Goal: Task Accomplishment & Management: Manage account settings

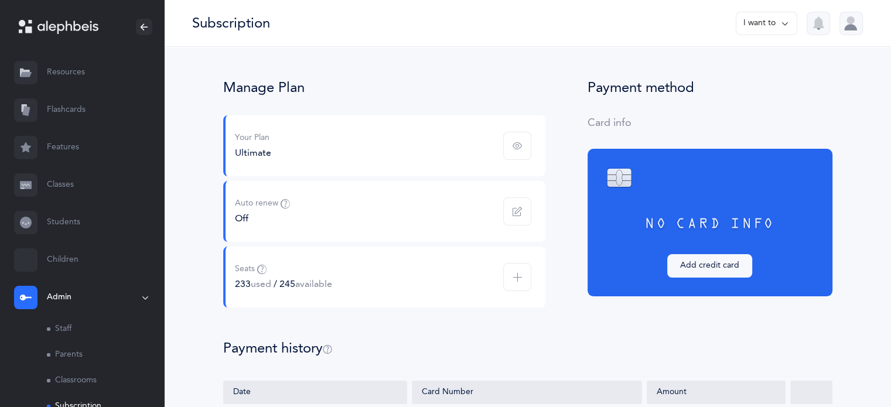
scroll to position [113, 0]
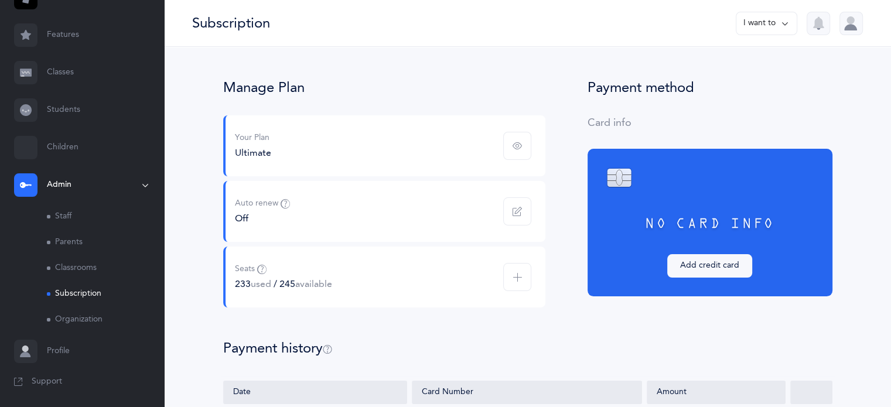
click at [50, 379] on span "Support" at bounding box center [47, 382] width 30 height 12
click at [84, 267] on link "Classrooms" at bounding box center [105, 268] width 117 height 26
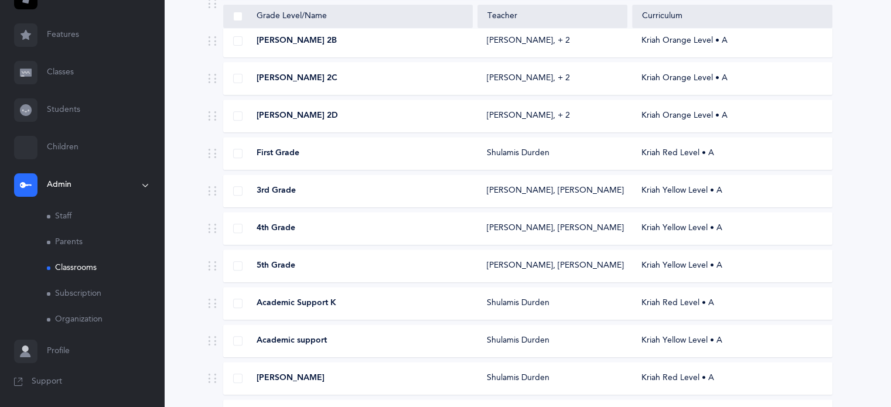
click at [378, 377] on div "[PERSON_NAME]" at bounding box center [349, 379] width 250 height 12
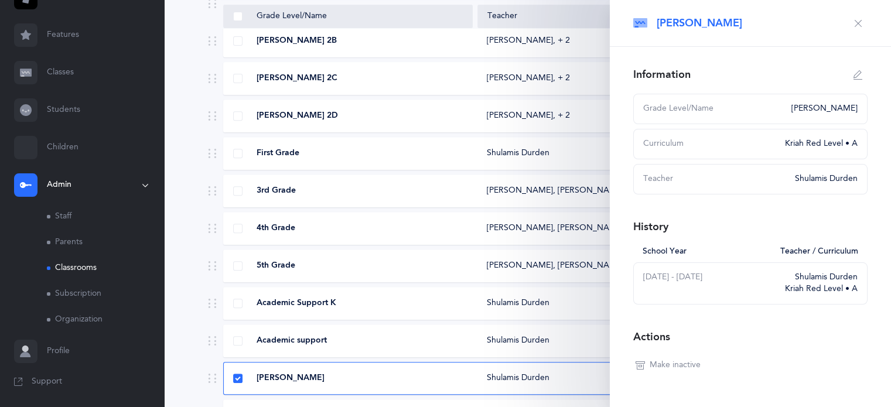
click at [380, 341] on div "Academic support" at bounding box center [349, 341] width 250 height 12
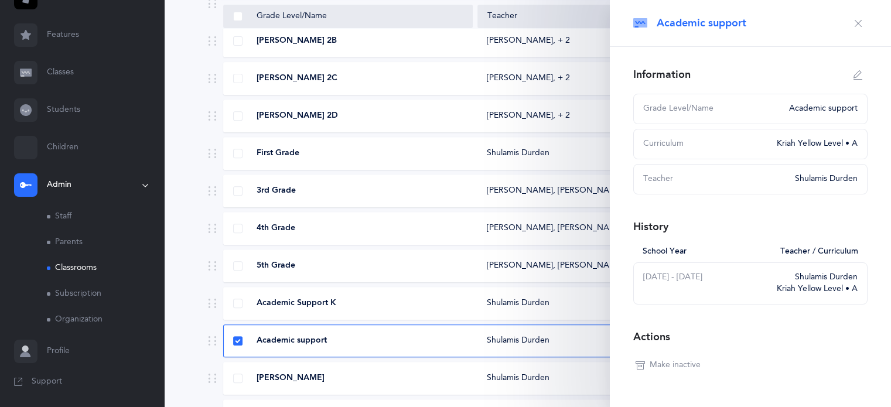
click at [359, 299] on div "Academic Support K" at bounding box center [349, 304] width 250 height 12
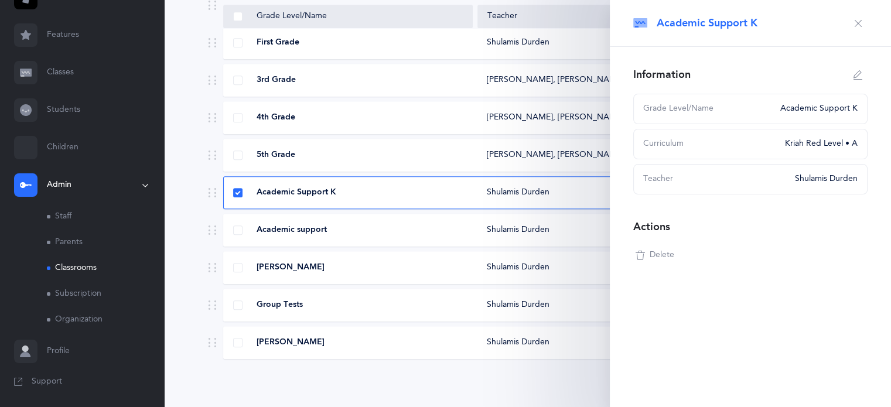
scroll to position [582, 0]
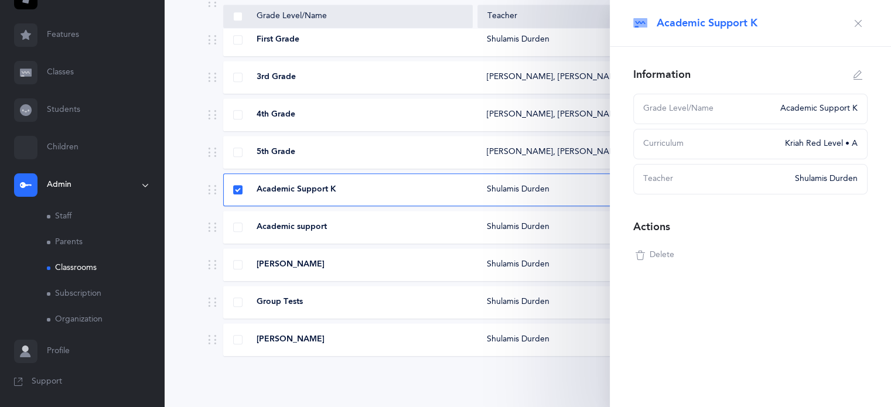
click at [413, 341] on div "[PERSON_NAME]" at bounding box center [349, 340] width 250 height 12
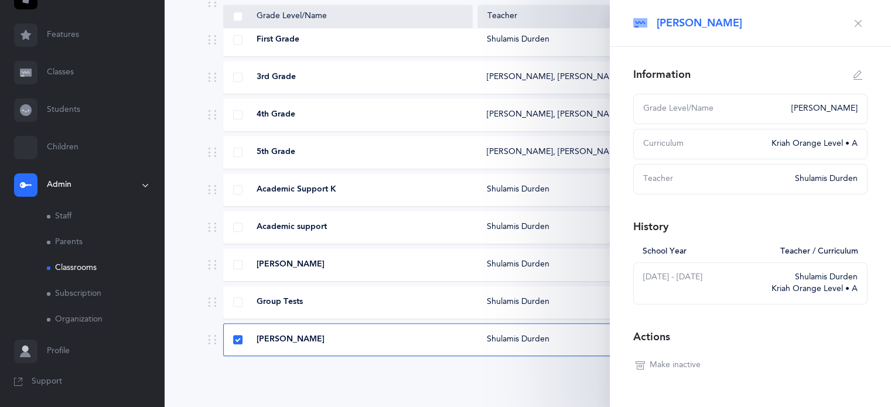
click at [413, 301] on div "Group Tests" at bounding box center [349, 302] width 250 height 12
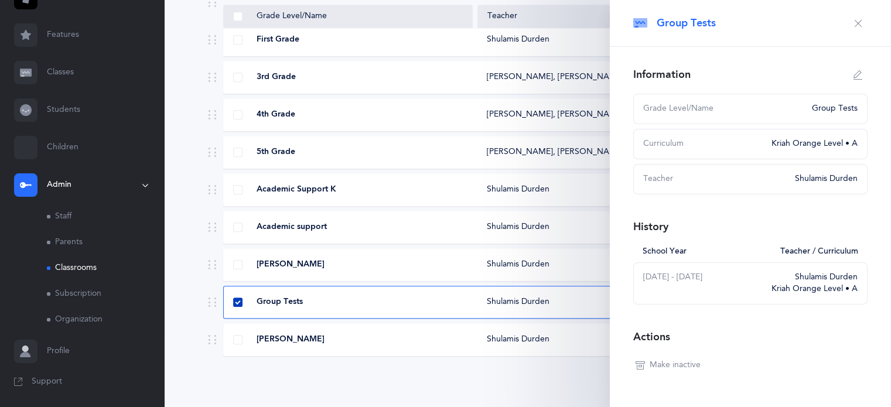
click at [241, 299] on span at bounding box center [237, 302] width 9 height 9
click at [0, 0] on input "checkbox" at bounding box center [0, 0] width 0 height 0
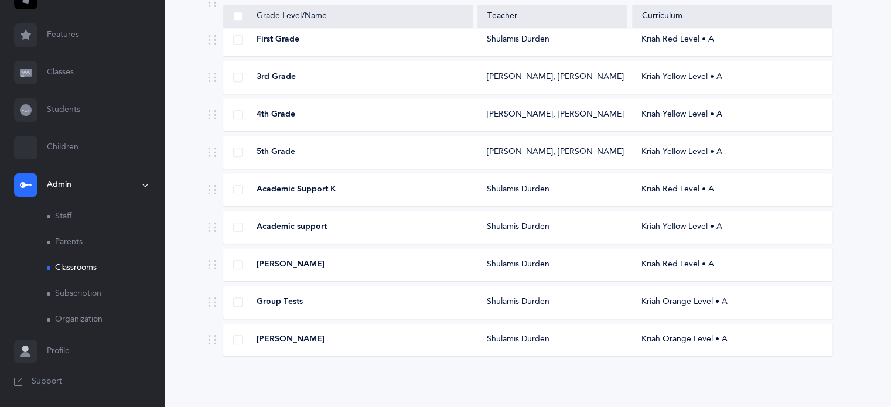
click at [437, 306] on div "Group Tests" at bounding box center [349, 302] width 250 height 12
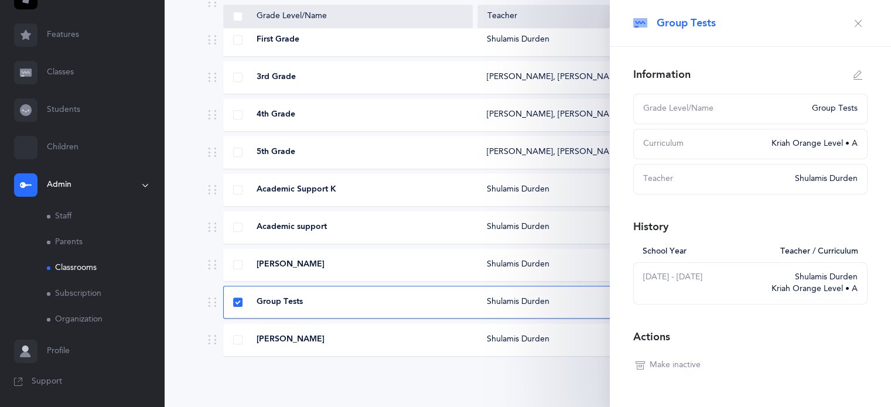
click at [850, 68] on button "button" at bounding box center [858, 75] width 19 height 19
type input "Group Tests"
select select "3"
select select "1126"
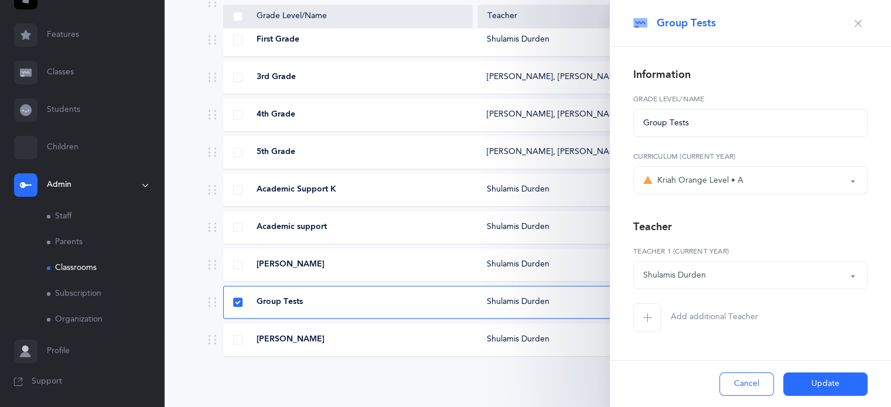
click at [853, 183] on button "Kriah Orange Level • A" at bounding box center [750, 180] width 234 height 28
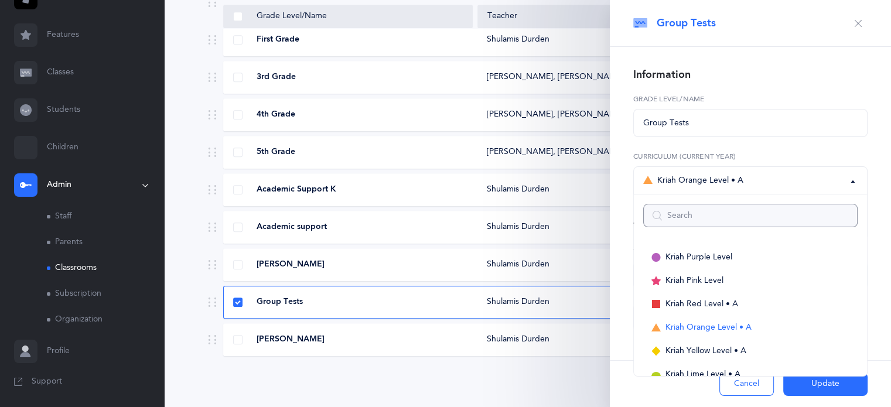
scroll to position [12, 0]
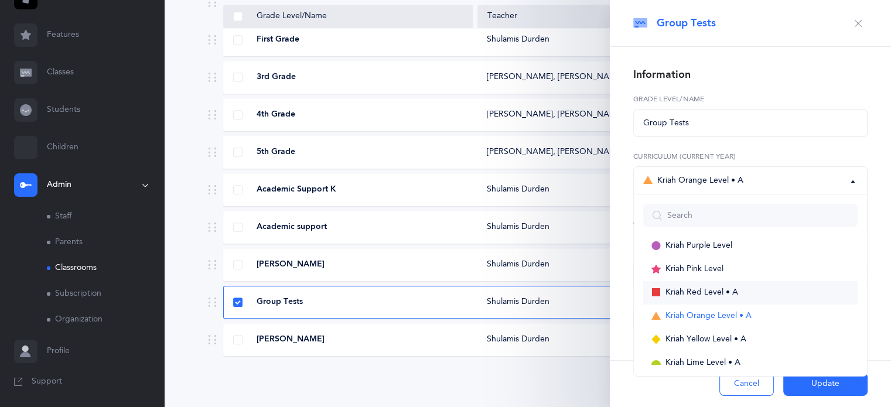
click at [700, 293] on span "Kriah Red Level • A" at bounding box center [702, 293] width 73 height 11
select select "2"
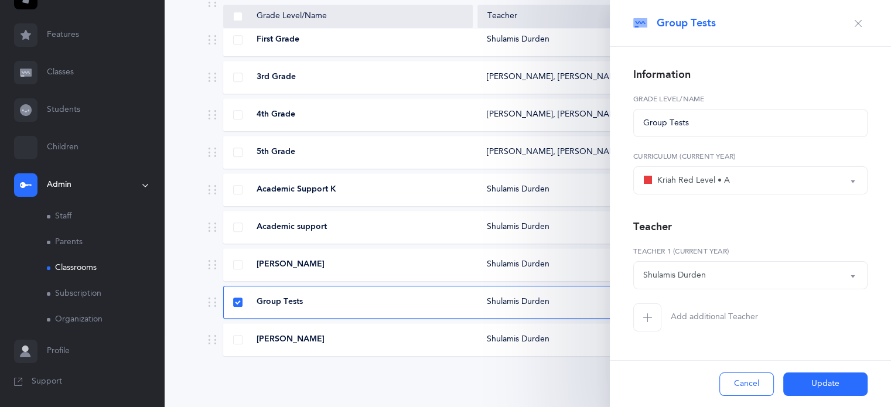
click at [828, 381] on button "Update" at bounding box center [825, 384] width 84 height 23
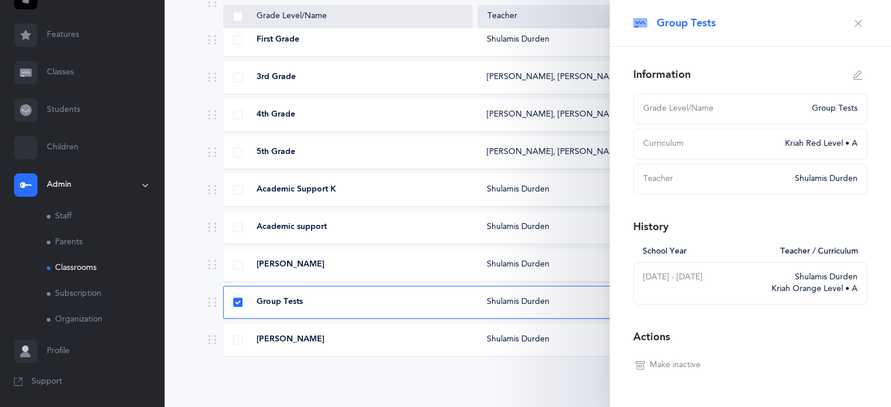
click at [854, 19] on icon "button" at bounding box center [858, 23] width 9 height 9
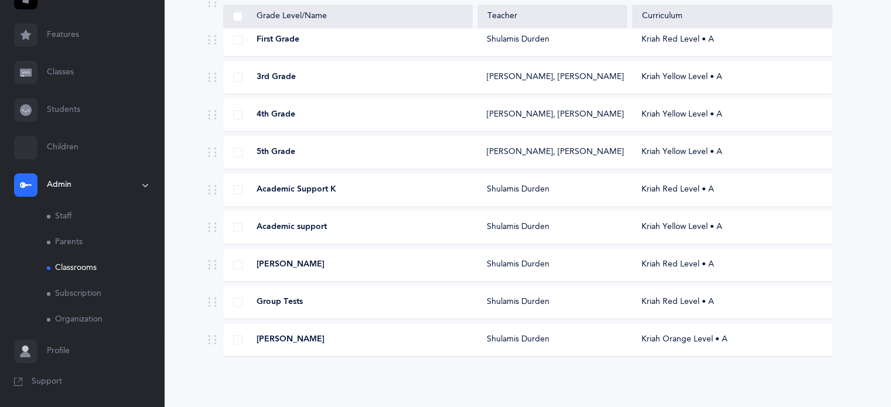
click at [608, 346] on div "[PERSON_NAME] Kriah Orange Level • A" at bounding box center [527, 339] width 609 height 33
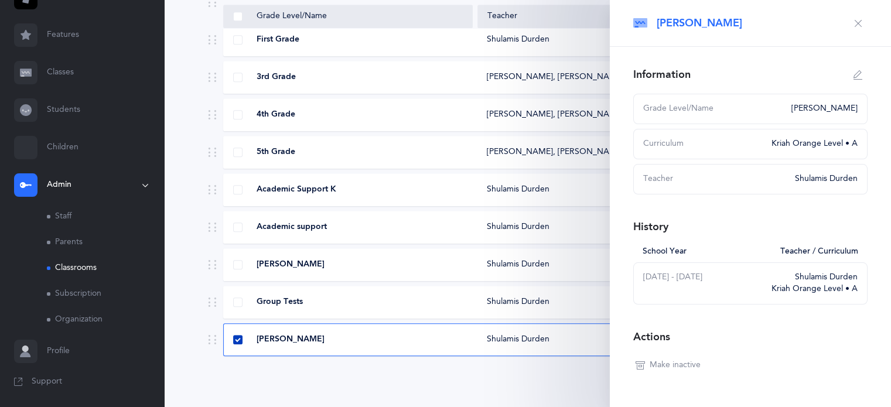
click at [234, 338] on span at bounding box center [237, 339] width 9 height 9
click at [0, 0] on input "checkbox" at bounding box center [0, 0] width 0 height 0
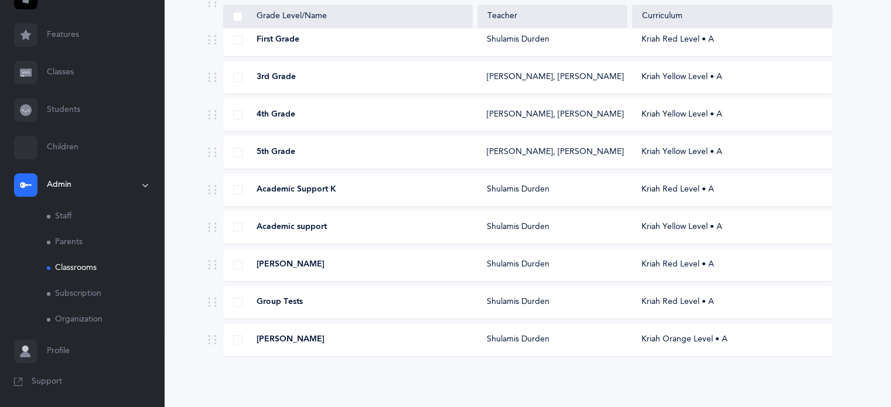
click at [345, 271] on div "[PERSON_NAME] Kriah Red Level • A" at bounding box center [527, 264] width 609 height 33
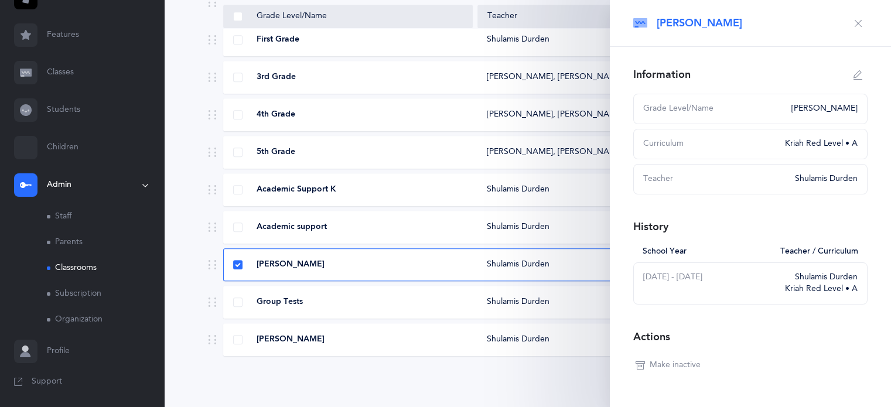
click at [643, 367] on icon "button" at bounding box center [640, 365] width 9 height 9
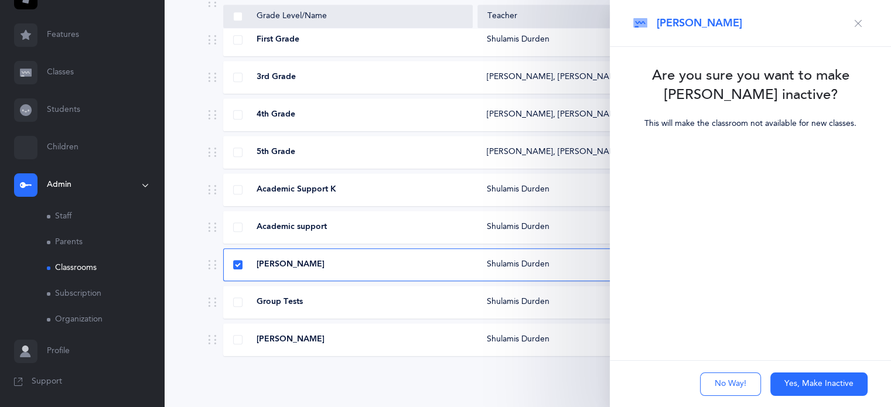
click at [721, 385] on button "No Way!" at bounding box center [730, 384] width 61 height 23
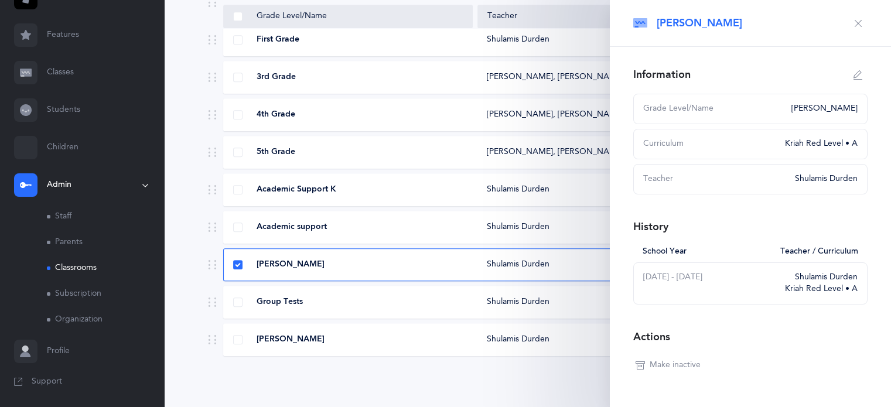
click at [351, 182] on div "Academic Support K [PERSON_NAME] Kriah Red Level • A" at bounding box center [527, 189] width 609 height 33
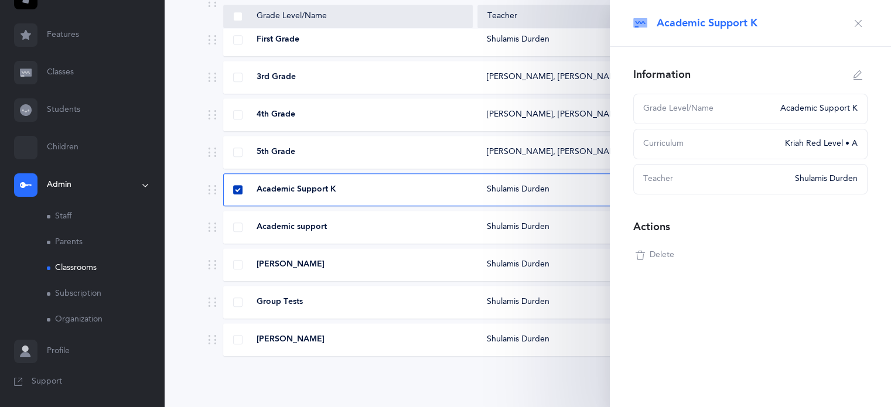
click at [233, 190] on span at bounding box center [237, 189] width 9 height 9
click at [0, 0] on input "checkbox" at bounding box center [0, 0] width 0 height 0
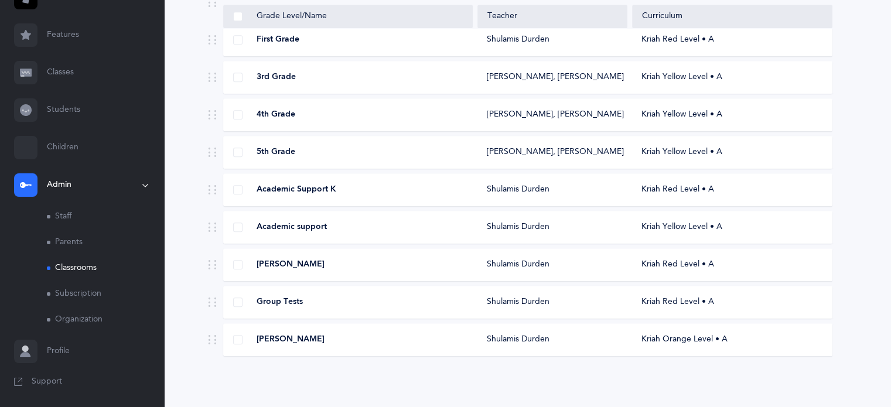
click at [347, 237] on div "Academic support [PERSON_NAME] Kriah Yellow Level • A" at bounding box center [527, 227] width 609 height 33
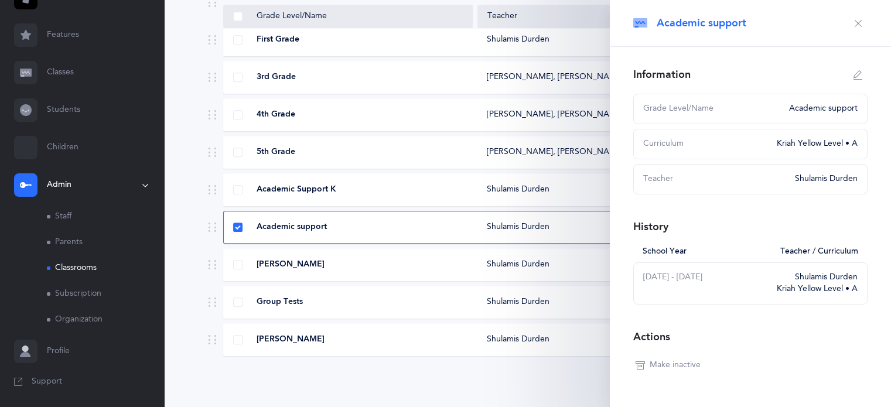
click at [854, 19] on icon "button" at bounding box center [858, 23] width 9 height 9
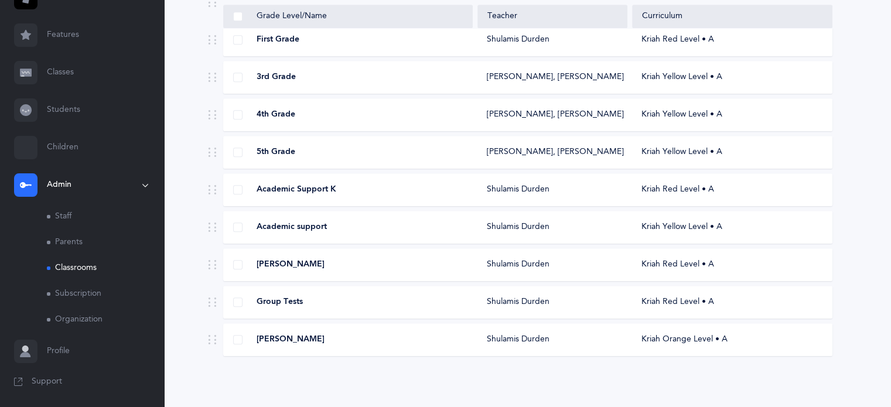
click at [333, 301] on div "Group Tests" at bounding box center [349, 302] width 250 height 12
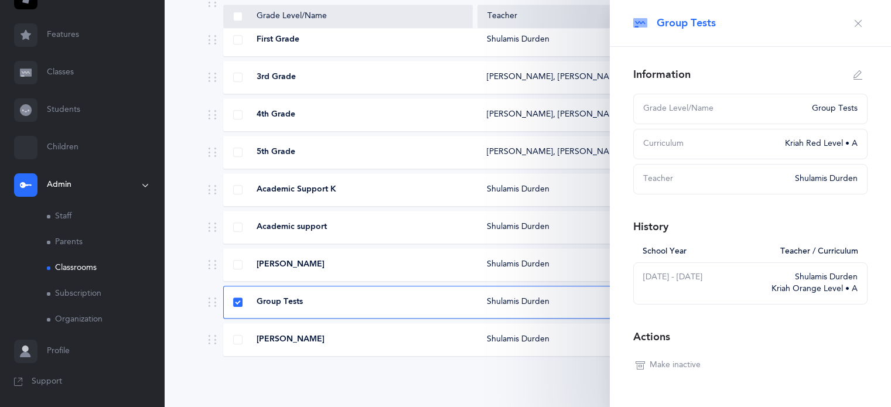
click at [854, 76] on icon "button" at bounding box center [858, 74] width 9 height 9
type input "Group Tests"
select select "2"
select select "1126"
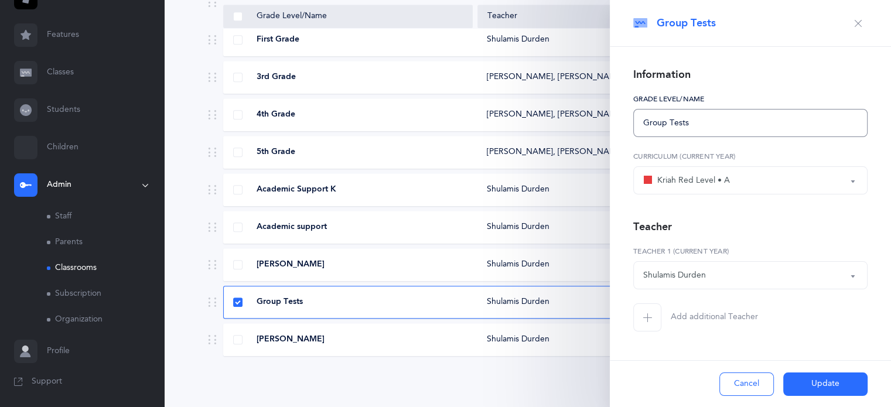
click at [645, 123] on input "Group Tests" at bounding box center [750, 123] width 234 height 28
type input "First Grade Group Tests"
click at [824, 386] on button "Update" at bounding box center [825, 384] width 84 height 23
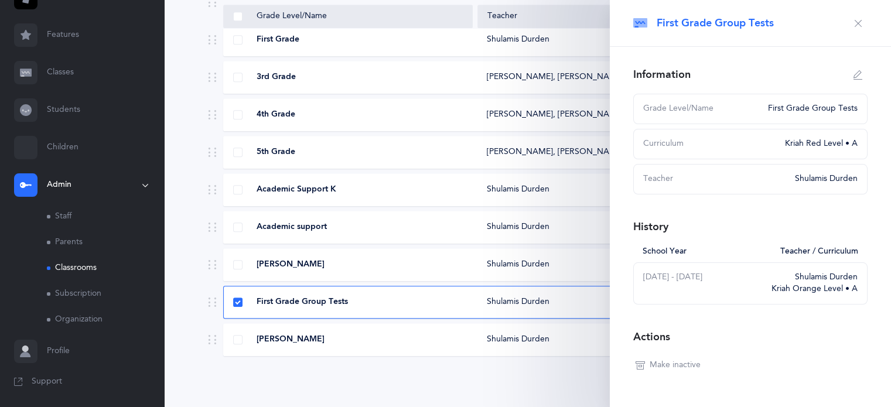
click at [461, 74] on div "3rd Grade" at bounding box center [349, 77] width 250 height 12
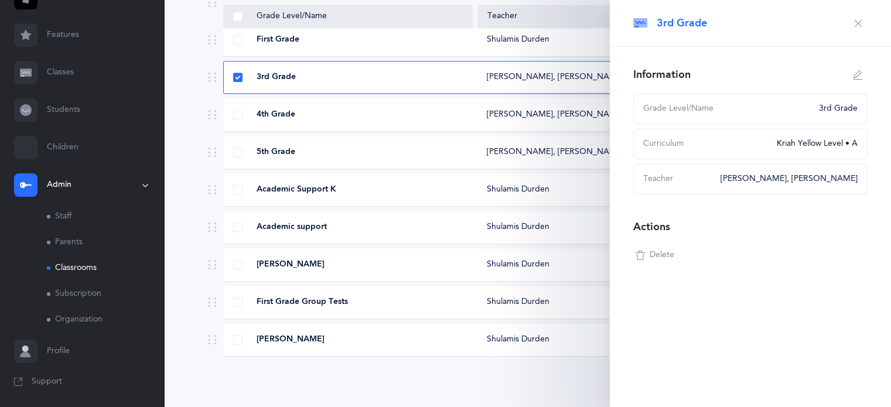
click at [858, 24] on icon "button" at bounding box center [858, 23] width 9 height 9
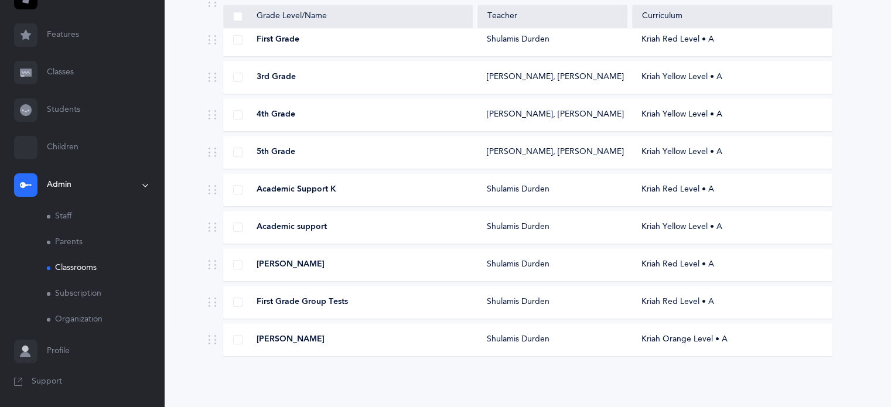
click at [79, 217] on link "Staff" at bounding box center [105, 217] width 117 height 26
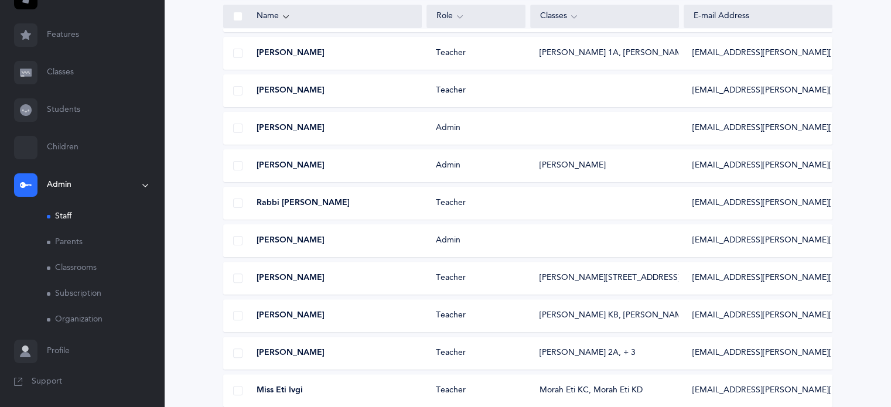
scroll to position [308, 0]
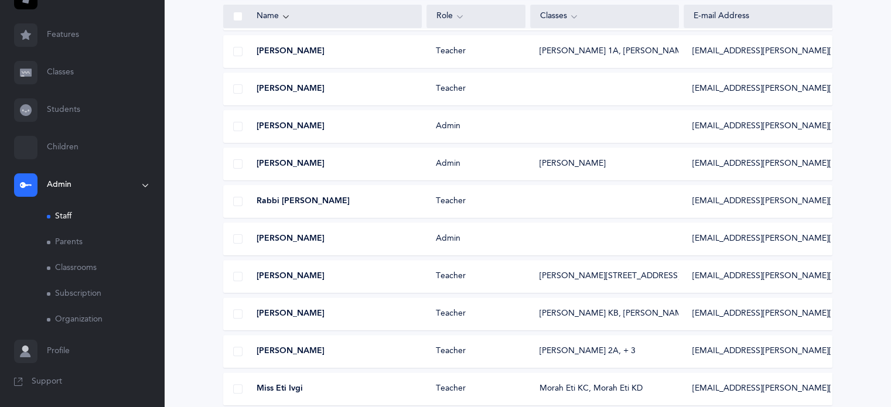
click at [239, 89] on span at bounding box center [237, 88] width 9 height 9
click at [0, 0] on input "checkbox" at bounding box center [0, 0] width 0 height 0
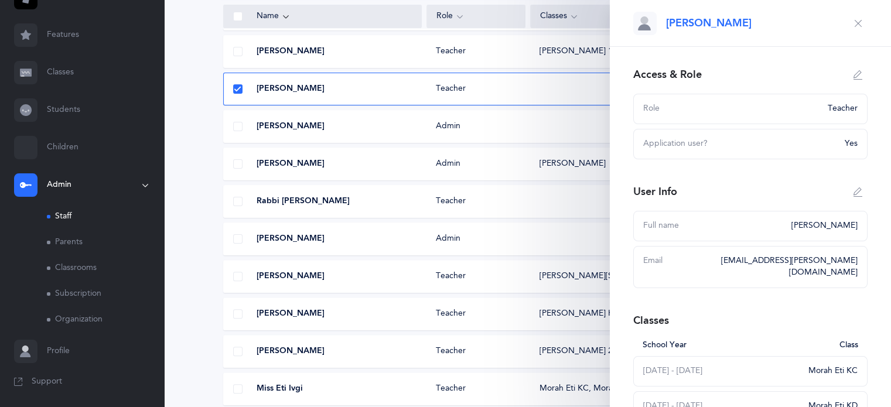
drag, startPoint x: 881, startPoint y: 171, endPoint x: 883, endPoint y: 195, distance: 24.7
click at [883, 195] on div "[PERSON_NAME] Access & Role Role Teacher Application user? Yes User Info Full n…" at bounding box center [750, 203] width 281 height 407
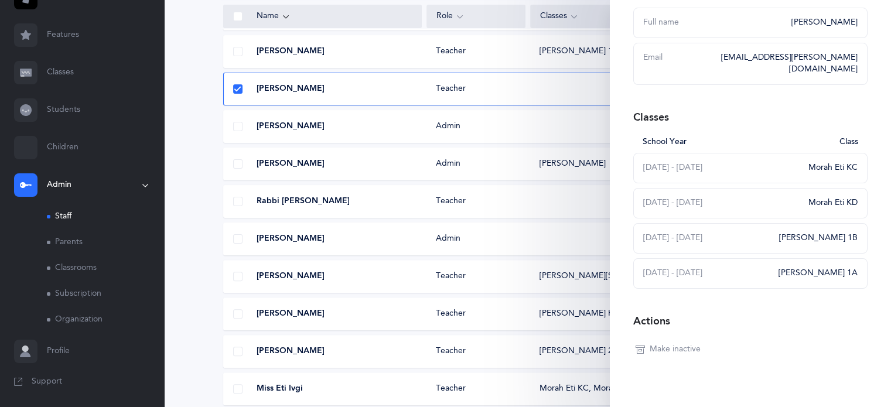
scroll to position [204, 0]
click at [677, 343] on span "Make inactive" at bounding box center [675, 349] width 51 height 12
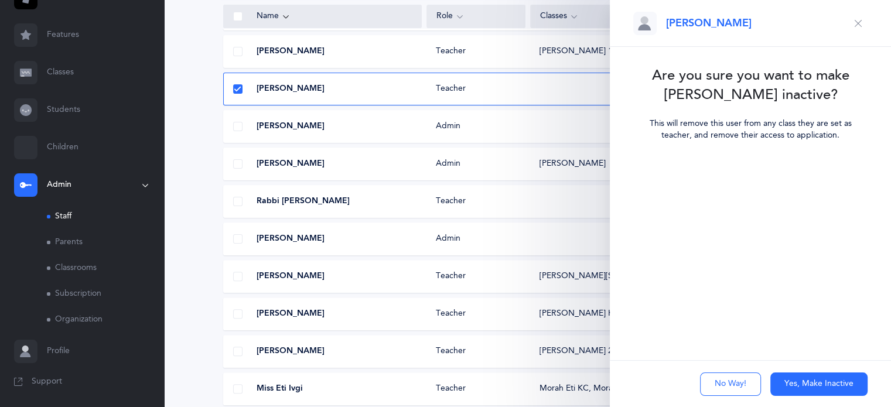
scroll to position [0, 0]
click at [816, 381] on button "Yes, Make Inactive" at bounding box center [819, 384] width 97 height 23
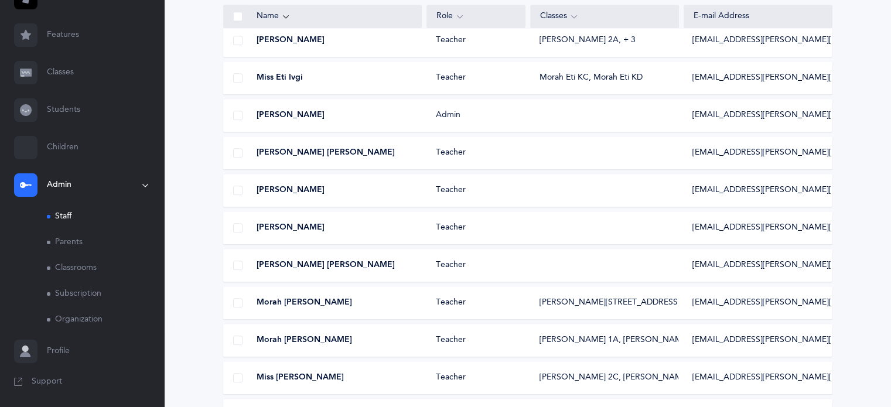
scroll to position [584, 0]
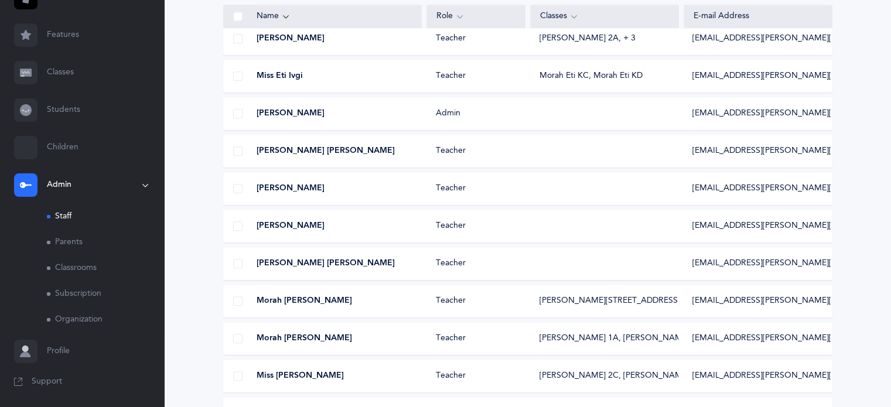
click at [236, 185] on span at bounding box center [237, 188] width 9 height 9
click at [0, 0] on input "checkbox" at bounding box center [0, 0] width 0 height 0
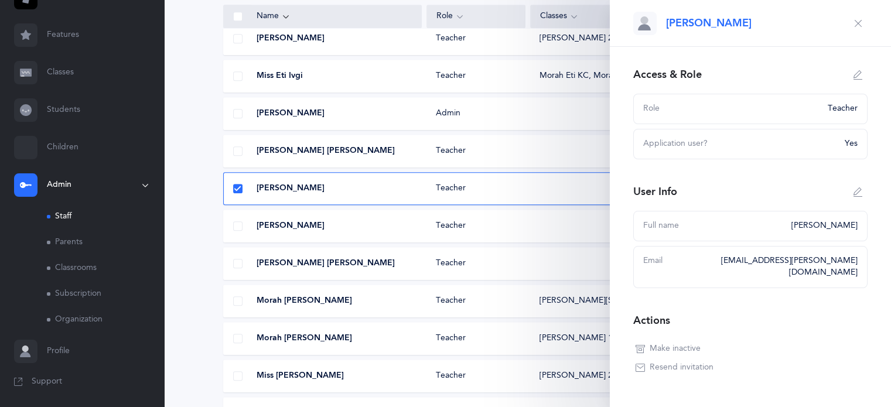
click at [669, 343] on span "Make inactive" at bounding box center [675, 349] width 51 height 12
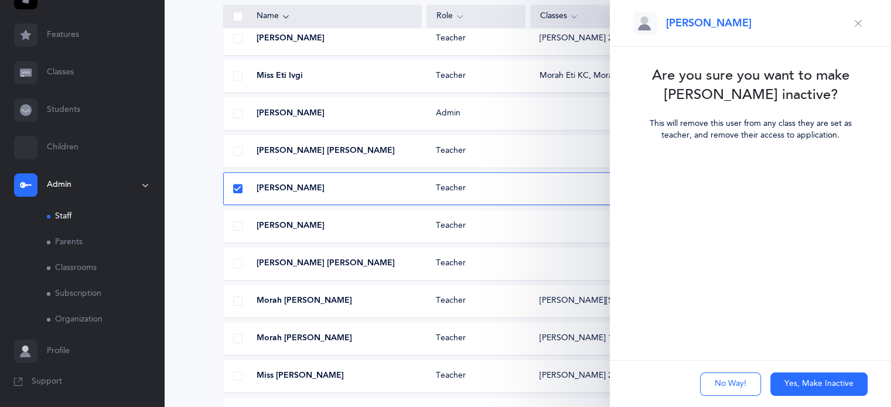
click at [787, 380] on button "Yes, Make Inactive" at bounding box center [819, 384] width 97 height 23
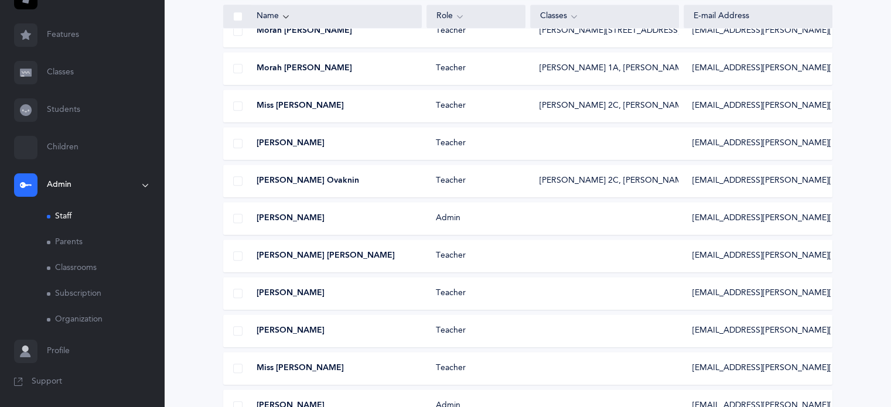
scroll to position [850, 0]
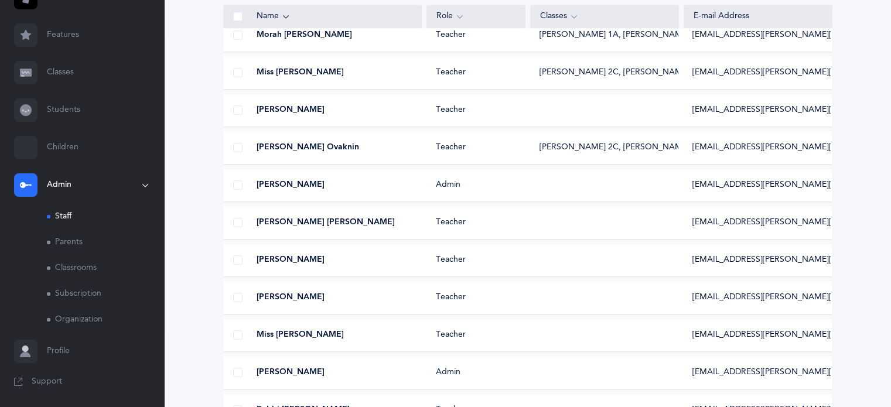
click at [463, 299] on div "Teacher" at bounding box center [476, 298] width 99 height 12
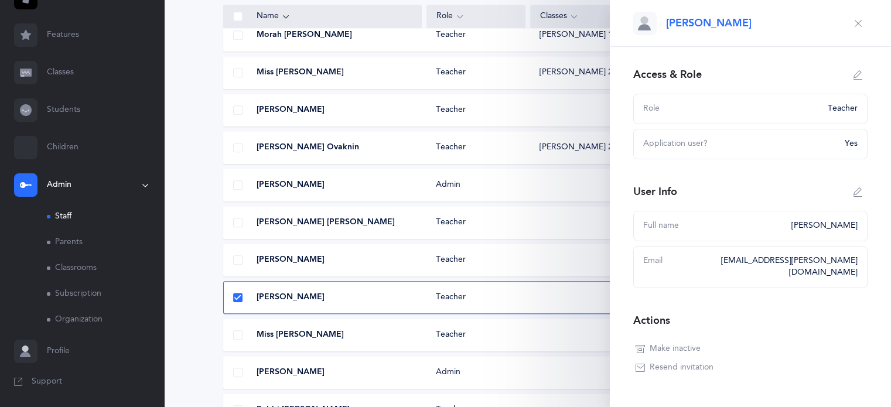
click at [672, 362] on span "Resend invitation" at bounding box center [682, 368] width 64 height 12
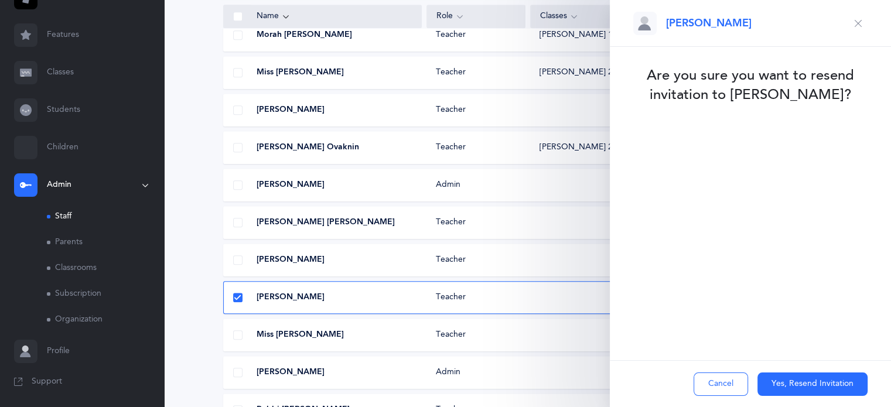
click at [789, 380] on button "Yes, Resend Invitation" at bounding box center [813, 384] width 110 height 23
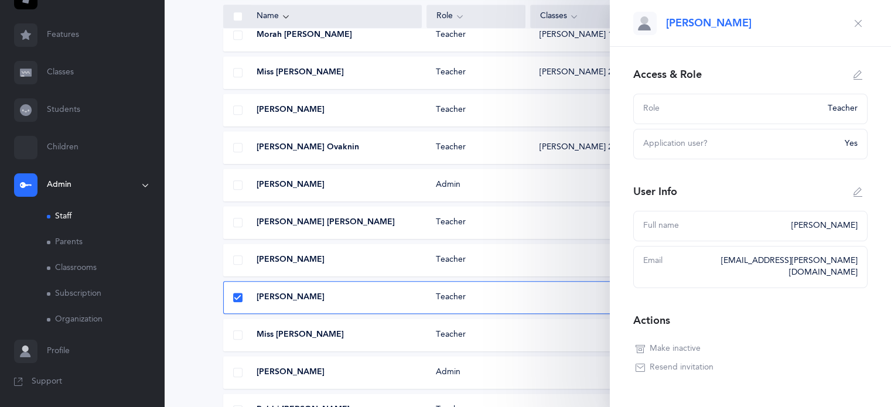
scroll to position [23, 0]
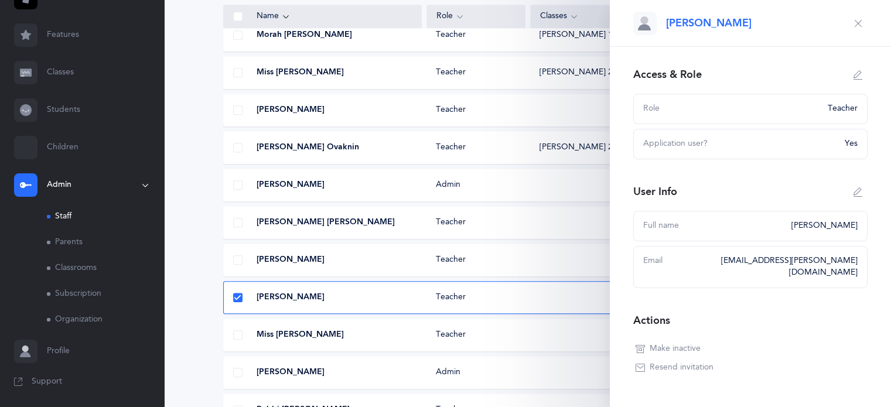
click at [854, 25] on icon "button" at bounding box center [858, 23] width 9 height 9
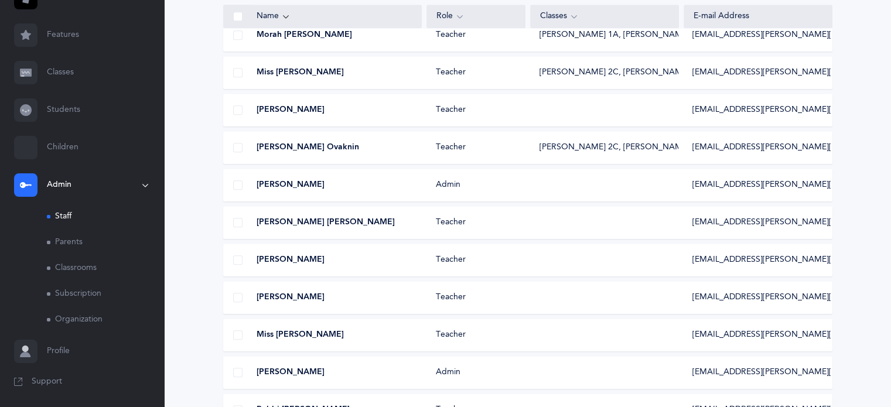
click at [329, 333] on div "Miss [PERSON_NAME]" at bounding box center [323, 335] width 198 height 12
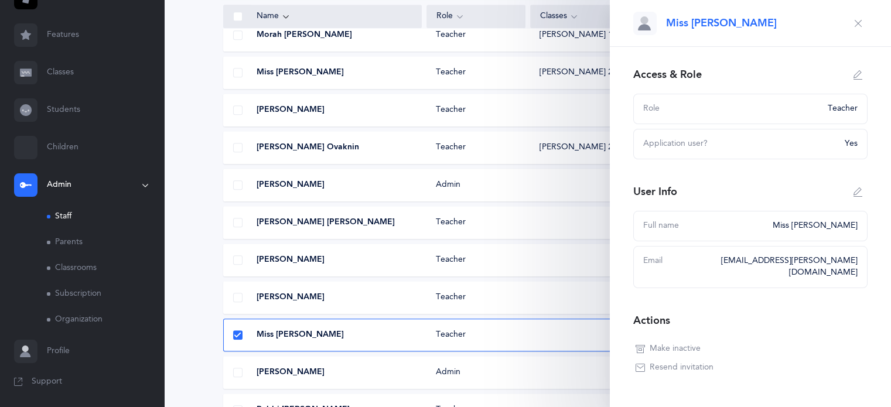
click at [234, 335] on icon at bounding box center [237, 335] width 6 height 6
click at [0, 0] on input "checkbox" at bounding box center [0, 0] width 0 height 0
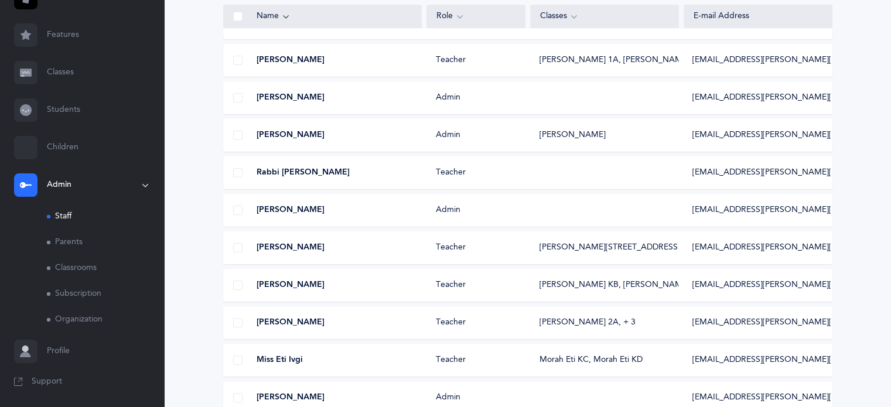
scroll to position [264, 0]
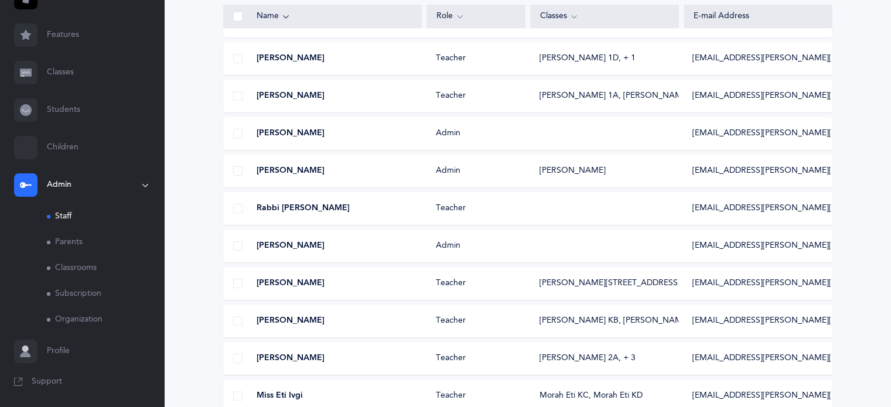
click at [408, 137] on div "[PERSON_NAME]" at bounding box center [323, 134] width 198 height 12
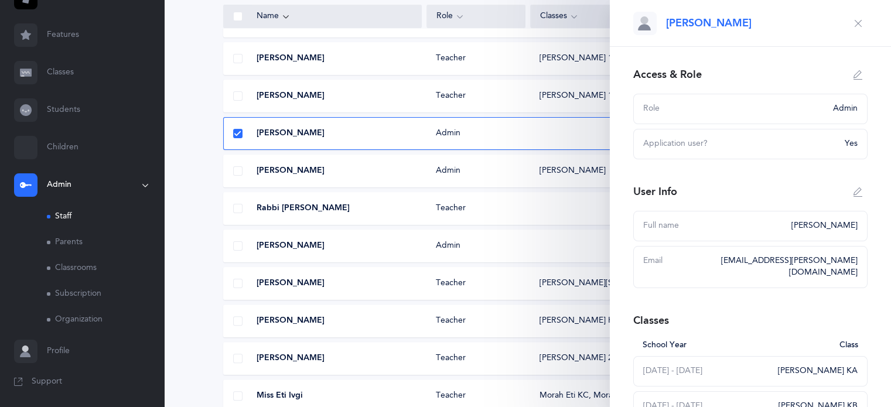
click at [813, 109] on div "Role" at bounding box center [734, 109] width 183 height 12
click at [854, 77] on icon "button" at bounding box center [858, 74] width 9 height 9
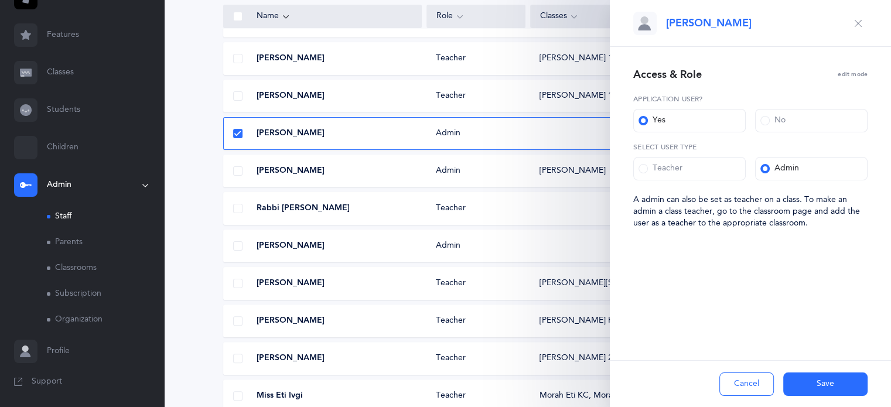
click at [855, 24] on icon "button" at bounding box center [858, 23] width 9 height 9
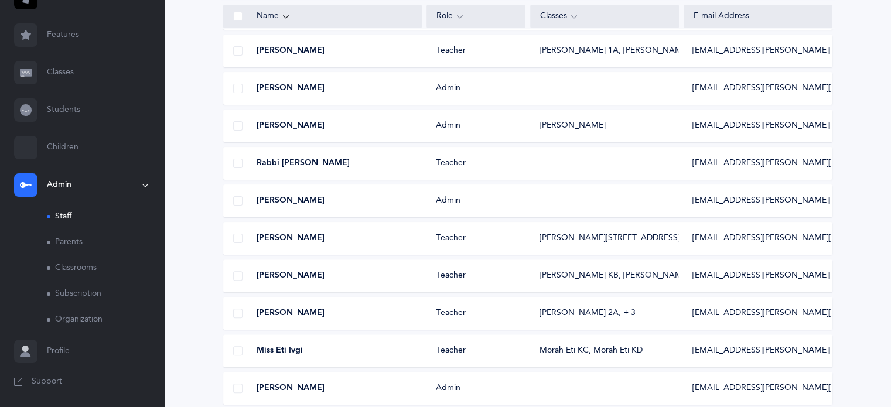
scroll to position [0, 0]
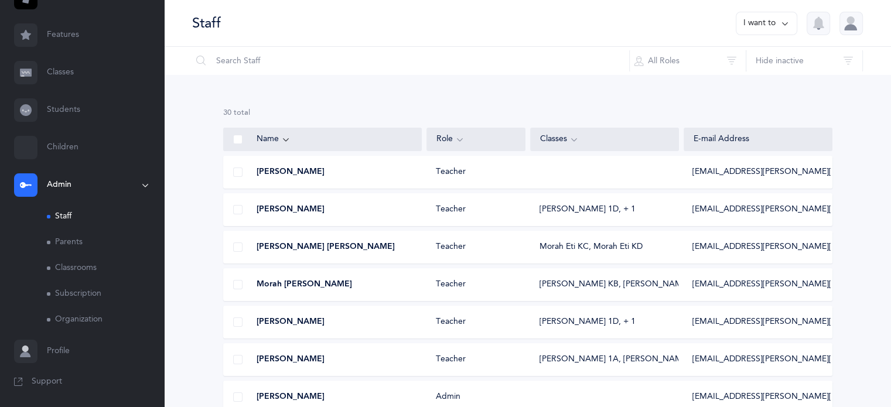
click at [66, 70] on link "Classes" at bounding box center [82, 73] width 164 height 38
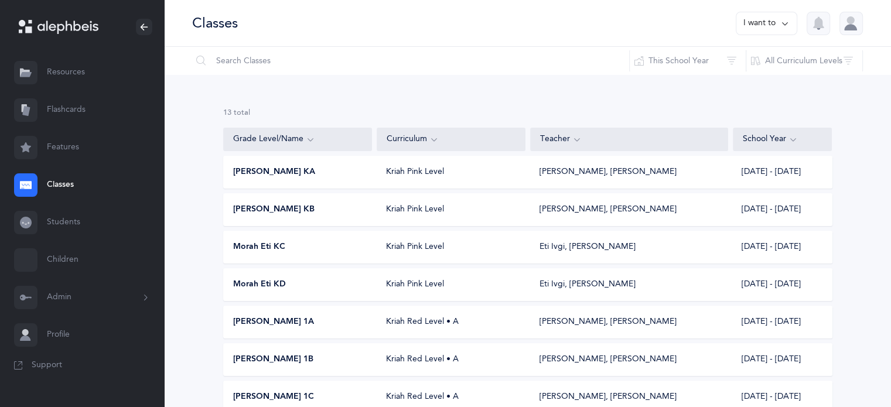
click at [788, 21] on icon at bounding box center [784, 23] width 9 height 13
click at [749, 84] on button "Add new" at bounding box center [754, 80] width 65 height 21
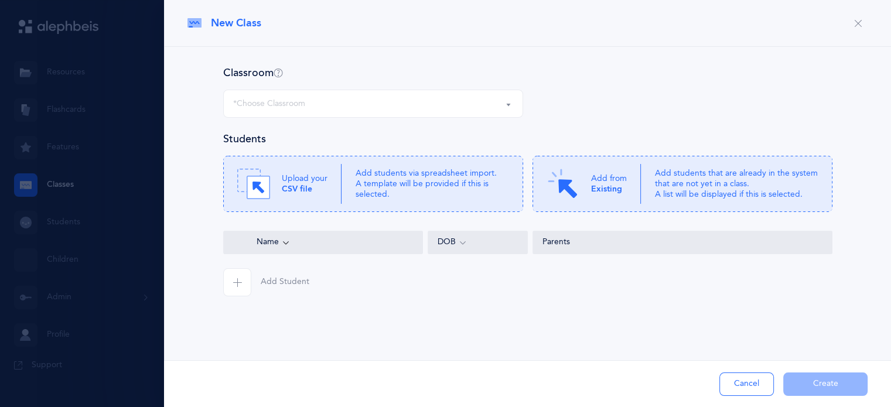
scroll to position [117, 0]
click at [509, 107] on button "*Choose Classroom" at bounding box center [373, 104] width 300 height 28
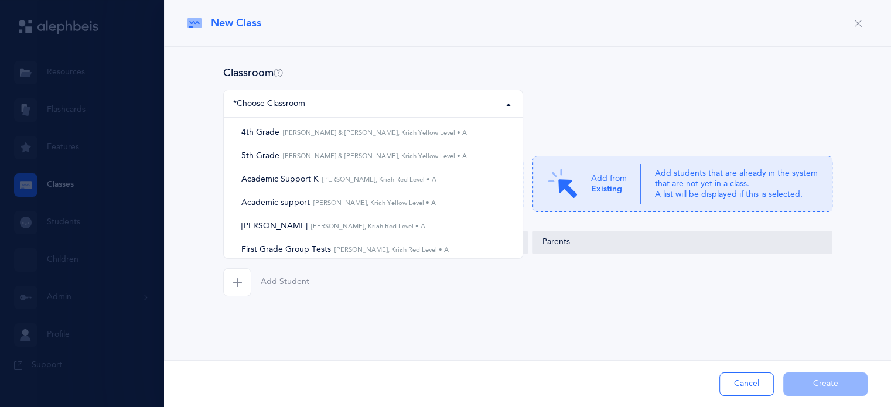
scroll to position [66, 0]
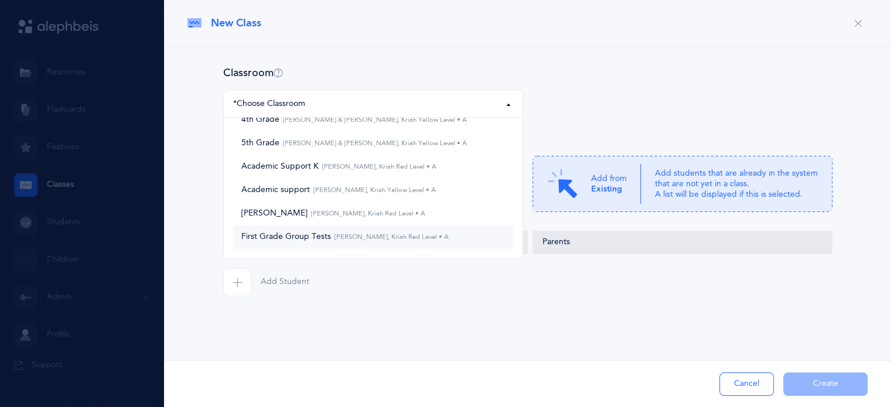
click at [404, 241] on small "[PERSON_NAME], Kriah Red Level • A" at bounding box center [390, 237] width 118 height 8
select select "927"
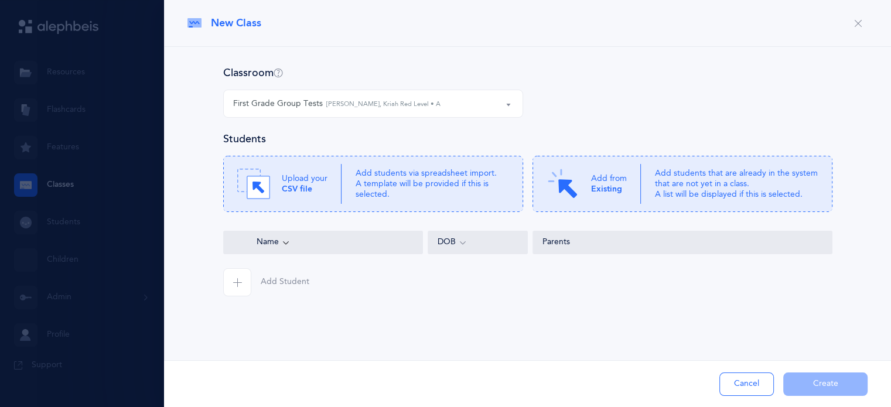
click at [244, 281] on span "button" at bounding box center [237, 282] width 28 height 28
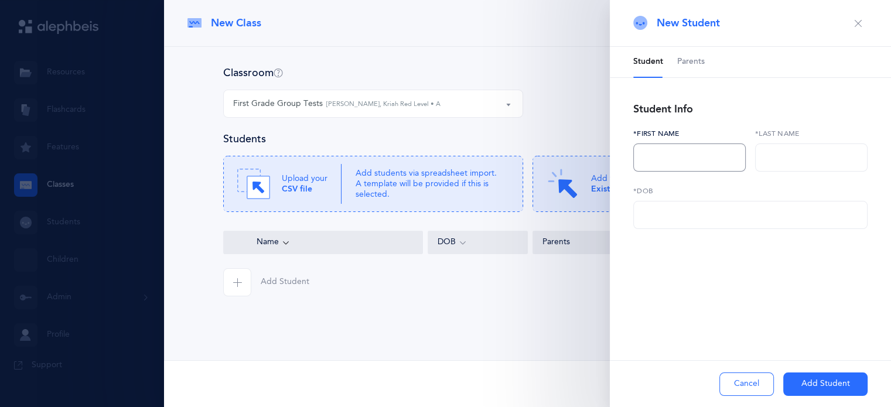
click at [656, 159] on input "text" at bounding box center [689, 158] width 113 height 28
type input "g"
type input "Group"
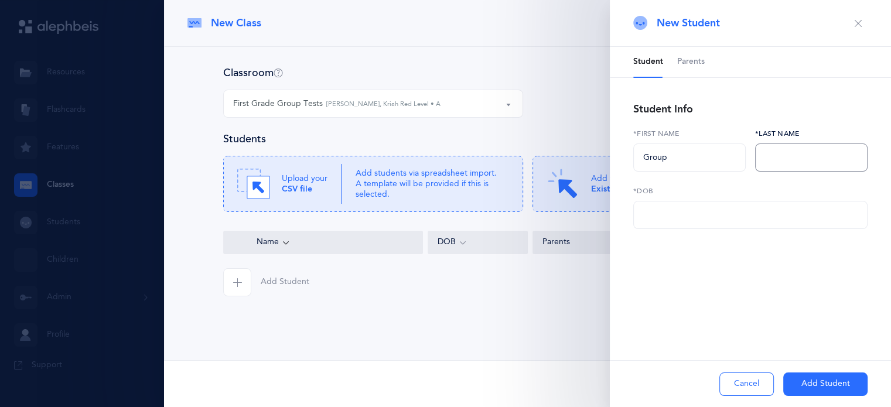
click at [776, 147] on input "text" at bounding box center [811, 158] width 113 height 28
type input "One"
click at [678, 218] on input "text" at bounding box center [750, 215] width 234 height 28
drag, startPoint x: 691, startPoint y: 213, endPoint x: 666, endPoint y: 213, distance: 25.2
click at [666, 213] on input "08/19/YYYY" at bounding box center [750, 215] width 234 height 28
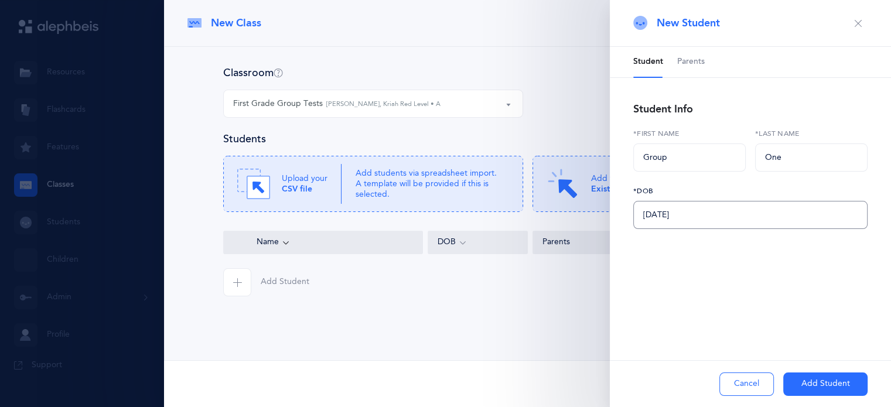
drag, startPoint x: 677, startPoint y: 217, endPoint x: 702, endPoint y: 217, distance: 24.6
click at [702, 217] on input "[DATE]" at bounding box center [750, 215] width 234 height 28
type input "[DATE]"
drag, startPoint x: 682, startPoint y: 212, endPoint x: 689, endPoint y: 216, distance: 8.1
click at [689, 216] on input "[DATE]" at bounding box center [750, 215] width 234 height 28
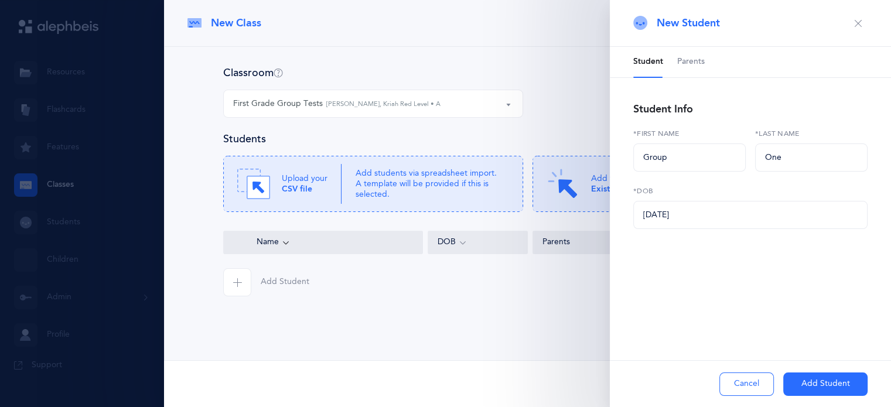
click at [832, 384] on button "Add Student" at bounding box center [825, 384] width 84 height 23
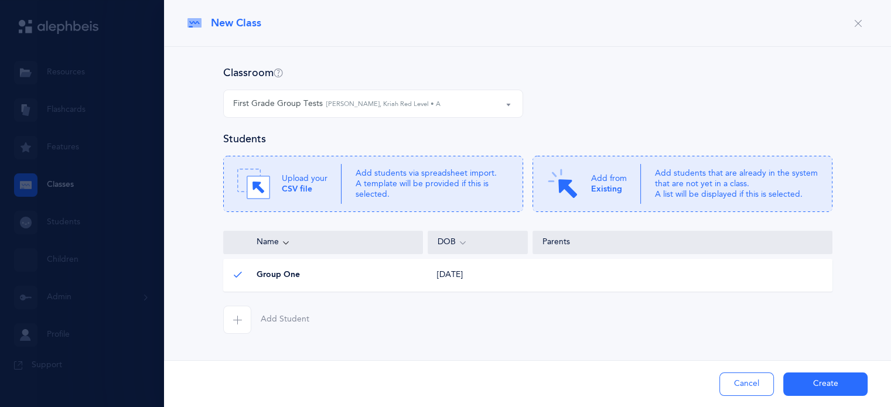
click at [240, 321] on icon "button" at bounding box center [237, 319] width 9 height 9
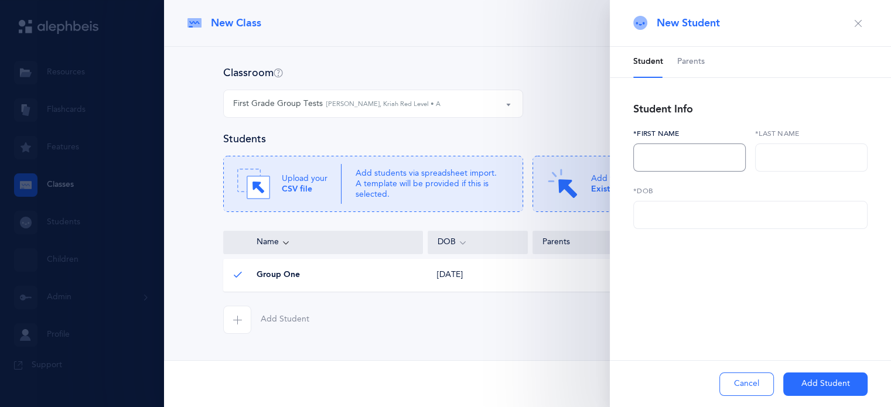
click at [646, 159] on input "text" at bounding box center [689, 158] width 113 height 28
type input "Group"
click at [769, 161] on input "text" at bounding box center [811, 158] width 113 height 28
type input "Two"
click at [700, 214] on input "text" at bounding box center [750, 215] width 234 height 28
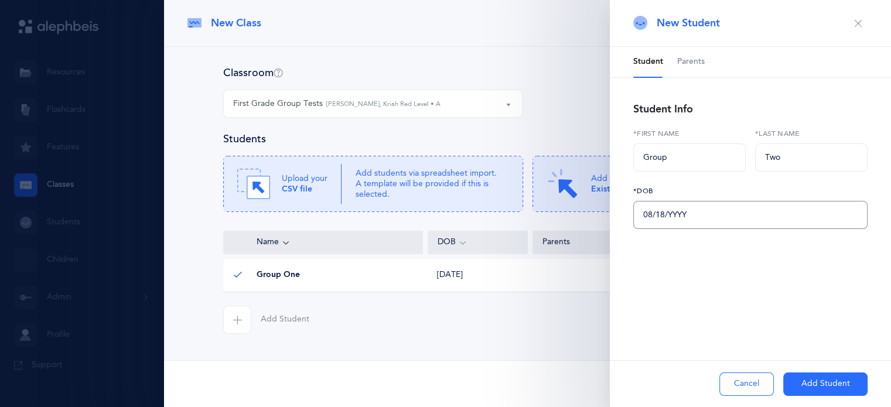
drag, startPoint x: 669, startPoint y: 217, endPoint x: 688, endPoint y: 220, distance: 19.5
click at [688, 220] on input "08/18/YYYY" at bounding box center [750, 215] width 234 height 28
type input "[DATE]"
click at [809, 381] on button "Add Student" at bounding box center [825, 384] width 84 height 23
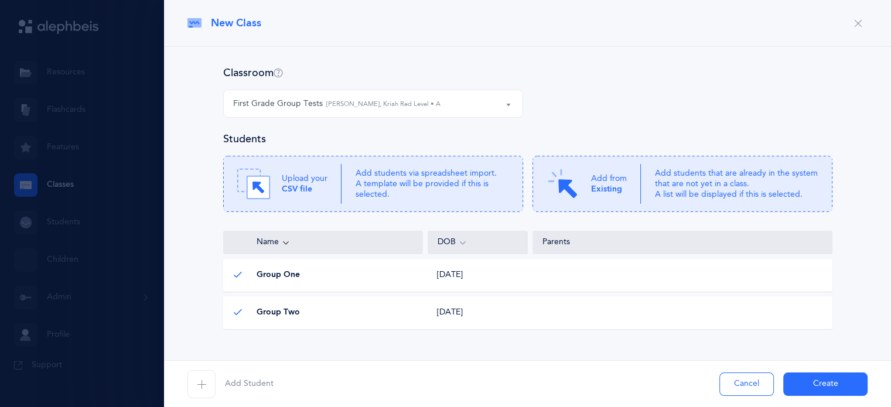
click at [811, 381] on button "Create" at bounding box center [825, 384] width 84 height 23
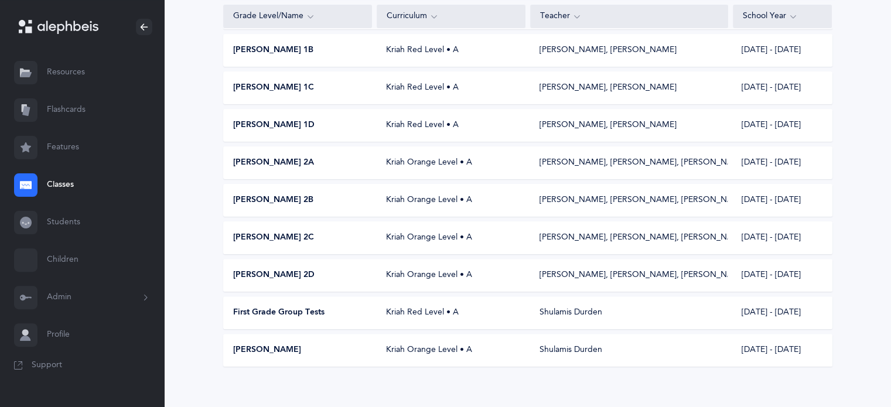
scroll to position [320, 0]
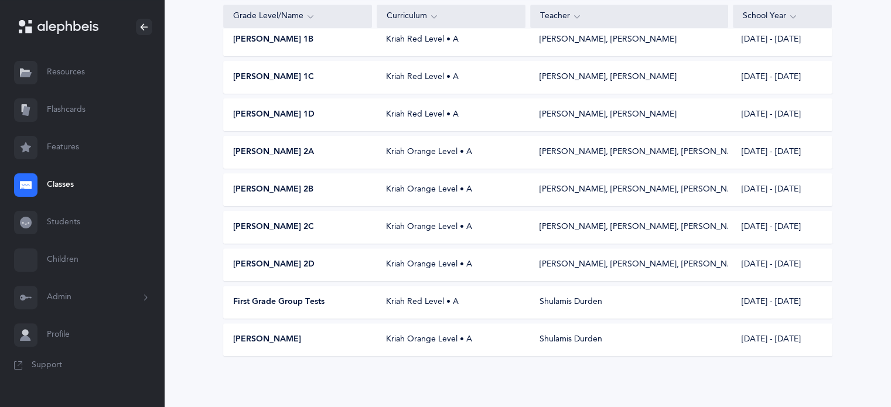
click at [420, 303] on div "Kriah Red Level • A" at bounding box center [451, 302] width 149 height 12
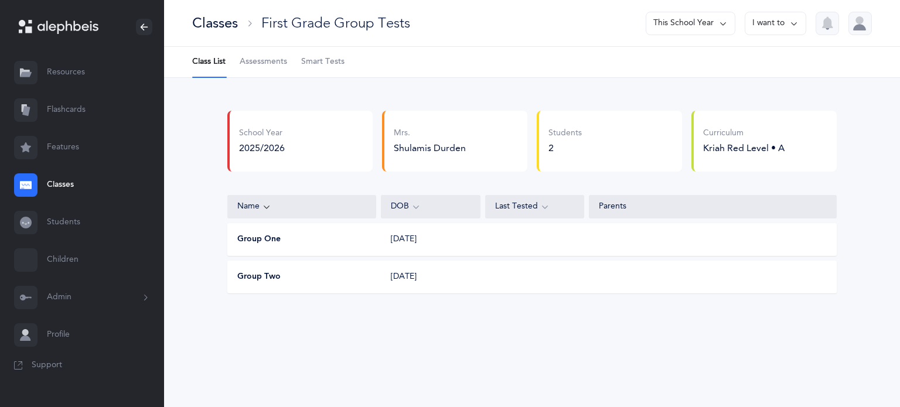
click at [792, 22] on icon at bounding box center [793, 23] width 9 height 13
click at [750, 60] on button "Edit class" at bounding box center [755, 60] width 84 height 21
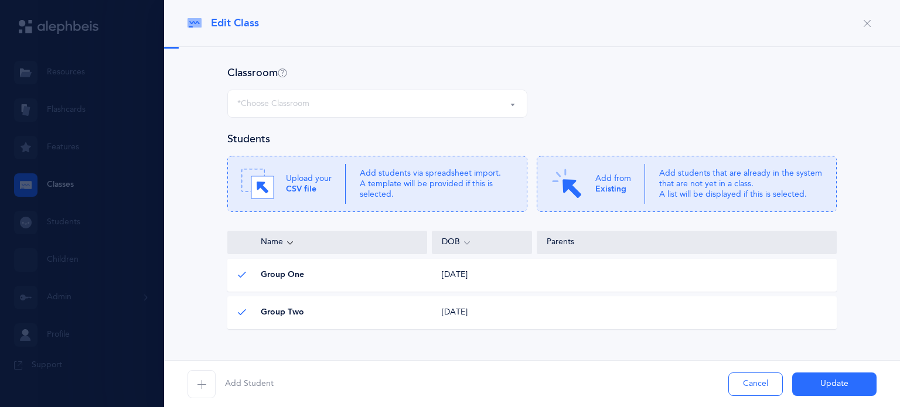
select select "927"
click at [204, 388] on icon "button" at bounding box center [201, 384] width 9 height 9
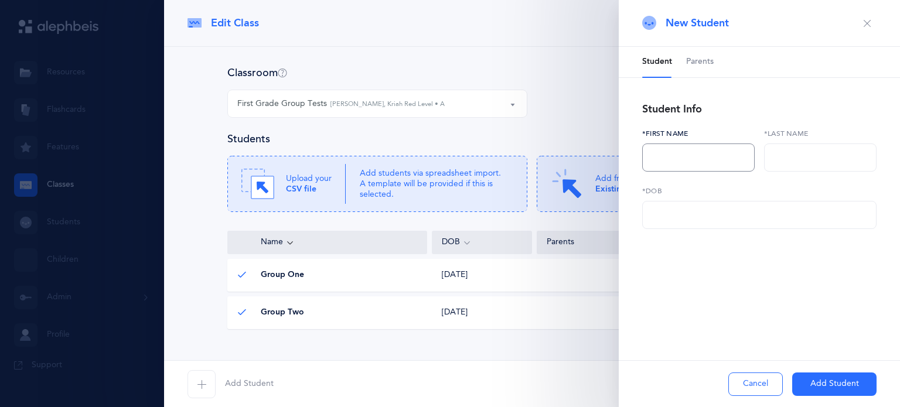
click at [668, 148] on input "text" at bounding box center [698, 158] width 113 height 28
type input "Group"
click at [787, 158] on input "text" at bounding box center [820, 158] width 113 height 28
type input "Twp"
click at [675, 216] on input "text" at bounding box center [759, 215] width 234 height 28
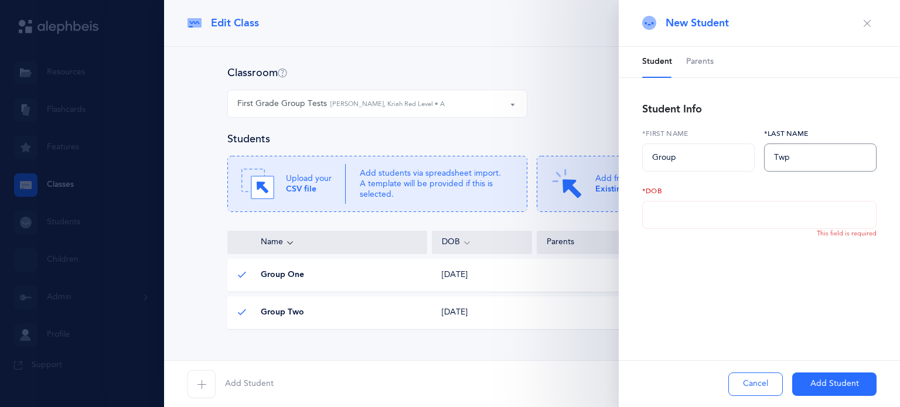
drag, startPoint x: 799, startPoint y: 159, endPoint x: 779, endPoint y: 160, distance: 20.0
click at [779, 160] on input "Twp" at bounding box center [820, 158] width 113 height 28
type input "Three"
click at [680, 211] on input "text" at bounding box center [759, 215] width 234 height 28
type input "[DATE]"
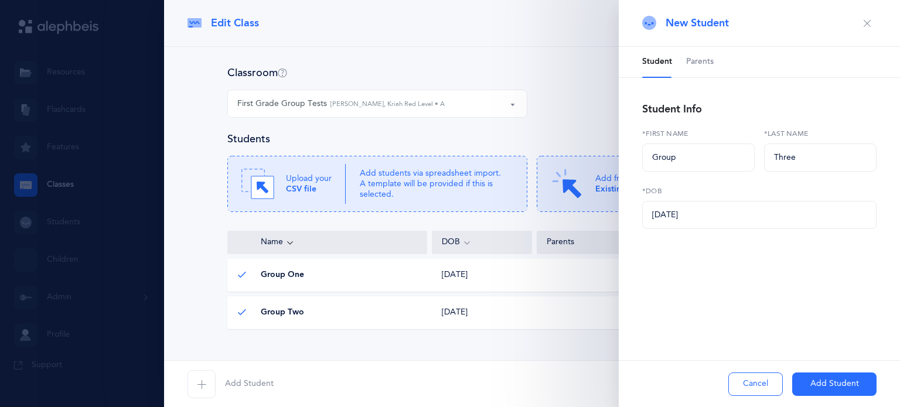
click at [817, 379] on button "Add Student" at bounding box center [834, 384] width 84 height 23
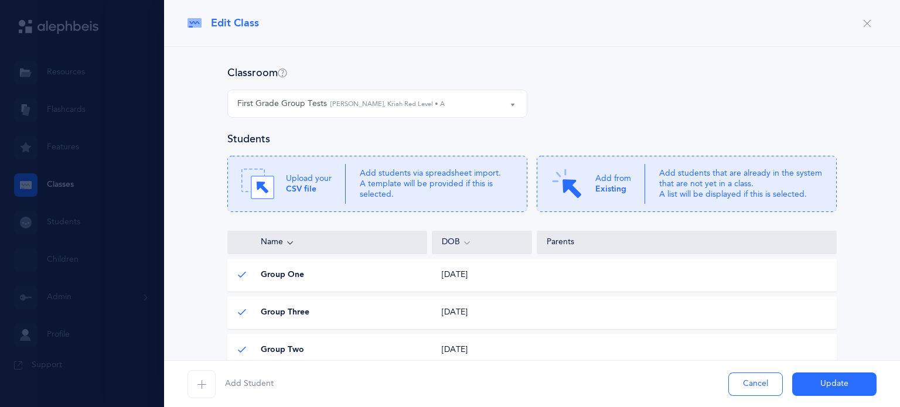
click at [382, 311] on div "Group Three Group Three" at bounding box center [328, 313] width 200 height 12
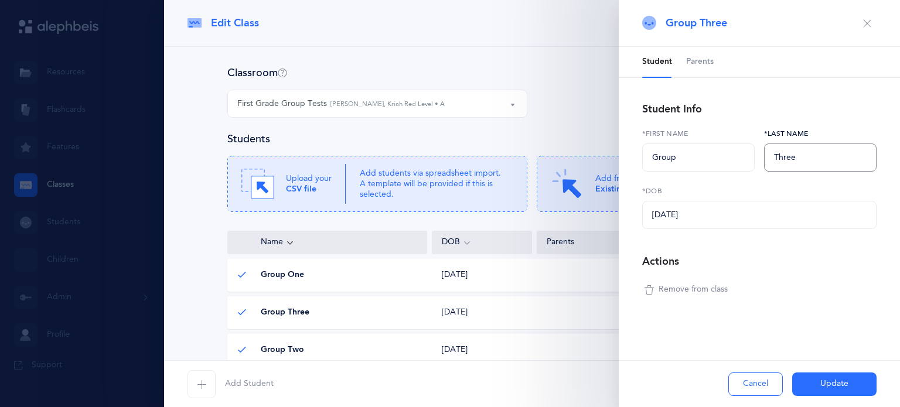
drag, startPoint x: 800, startPoint y: 160, endPoint x: 772, endPoint y: 159, distance: 28.2
click at [772, 159] on input "Three" at bounding box center [820, 158] width 113 height 28
type input "3"
click at [825, 387] on button "Update" at bounding box center [834, 384] width 84 height 23
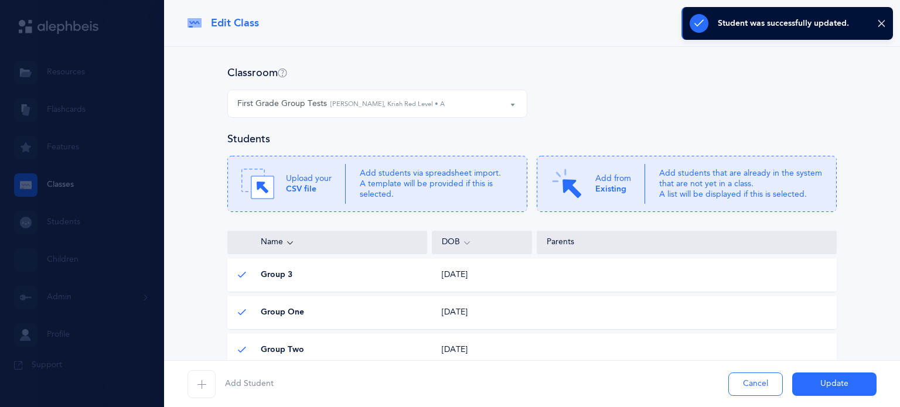
click at [319, 313] on div "Group One Group One" at bounding box center [328, 313] width 200 height 12
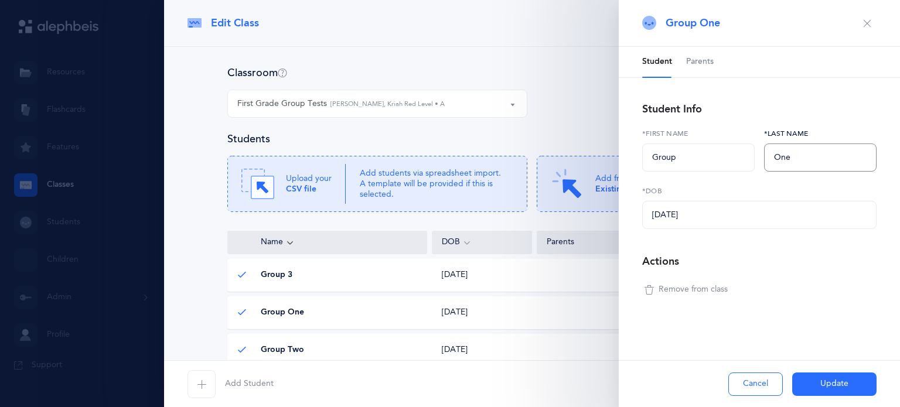
click at [801, 159] on input "One" at bounding box center [820, 158] width 113 height 28
type input "O"
type input "1"
click at [827, 376] on button "Update" at bounding box center [834, 384] width 84 height 23
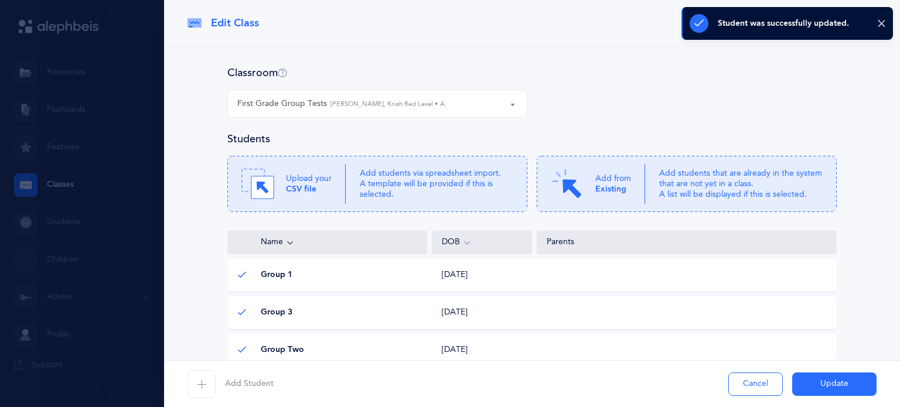
click at [329, 349] on div "Group Two Group Two" at bounding box center [328, 351] width 200 height 12
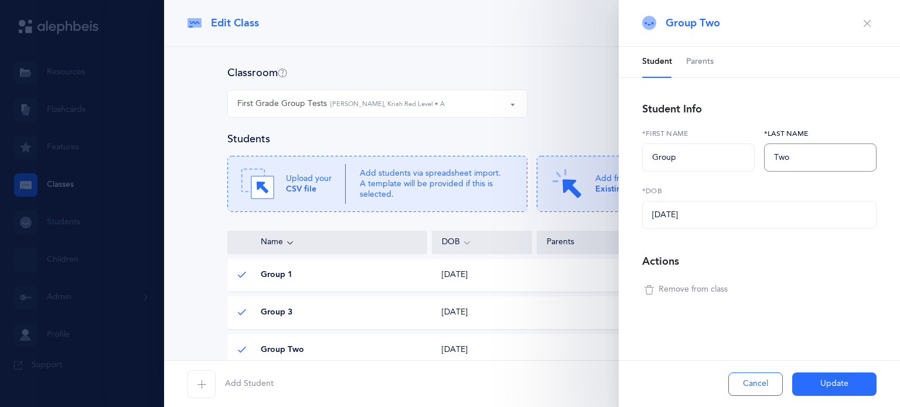
drag, startPoint x: 798, startPoint y: 157, endPoint x: 771, endPoint y: 159, distance: 27.1
click at [771, 159] on input "Two" at bounding box center [820, 158] width 113 height 28
type input "2"
click at [853, 386] on button "Update" at bounding box center [834, 384] width 84 height 23
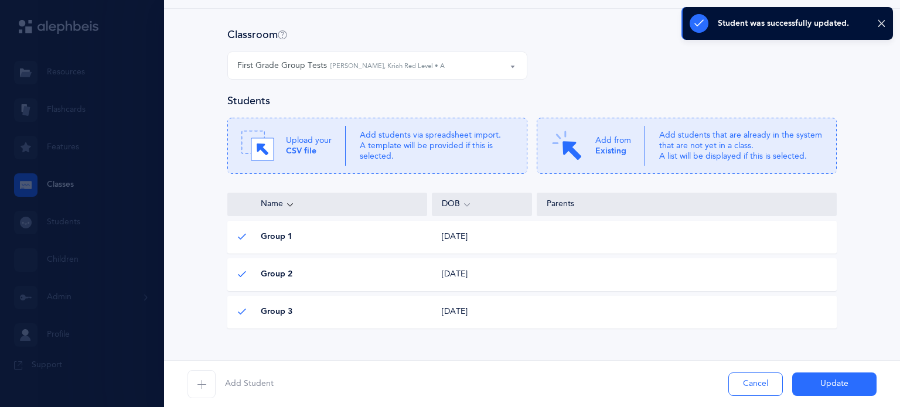
scroll to position [67, 0]
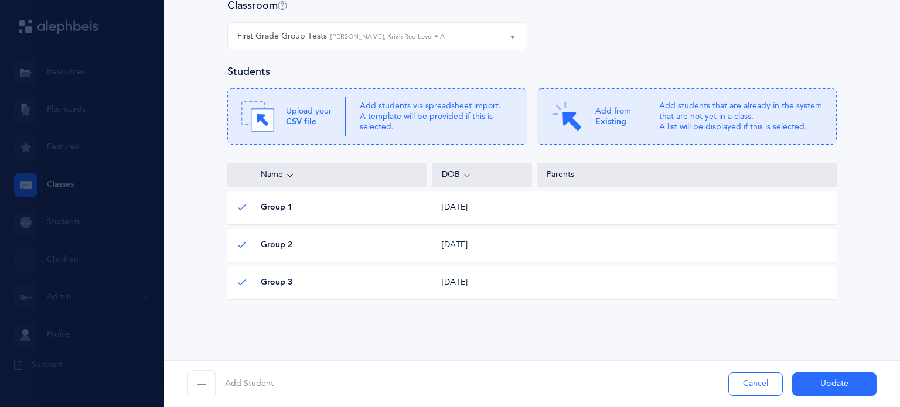
click at [832, 384] on button "Update" at bounding box center [834, 384] width 84 height 23
